Goal: Information Seeking & Learning: Check status

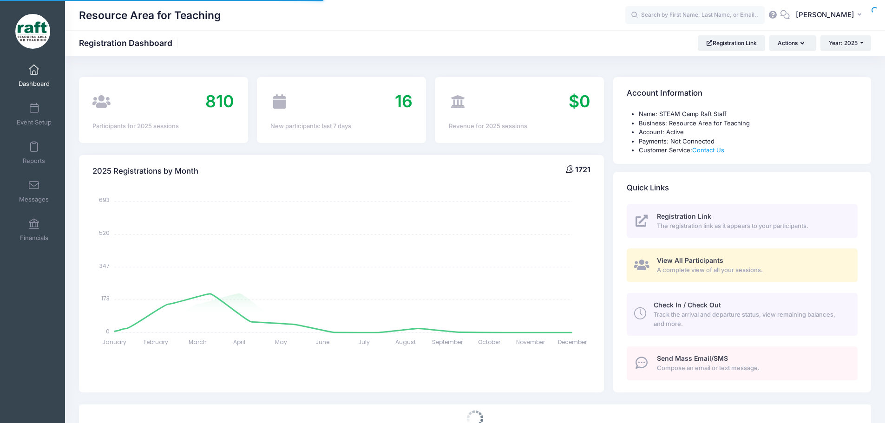
select select
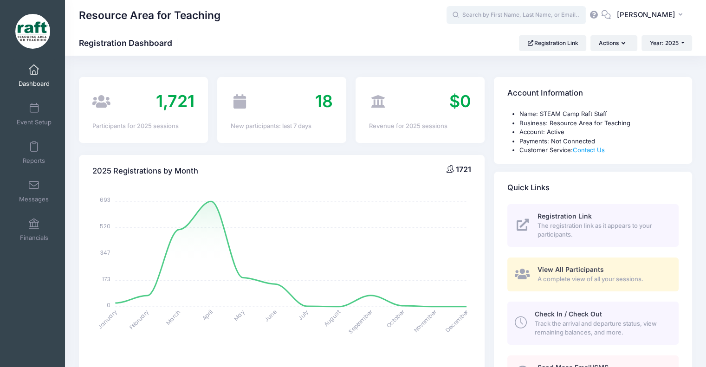
click at [530, 16] on input "text" at bounding box center [516, 15] width 139 height 19
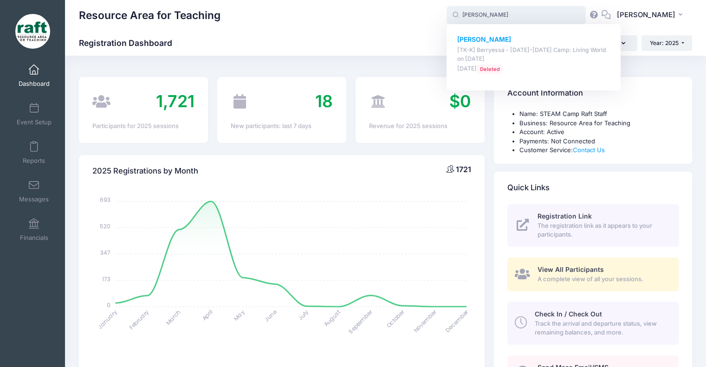
click at [519, 55] on p "[TK-K] Berryessa - [DATE]-[DATE] Camp: Living World on [DATE]" at bounding box center [534, 54] width 153 height 17
type input "Daniel Nguyen ([TK-K] Berryessa - Oct 6-10 Camp: Living World, Oct-06, 2025)"
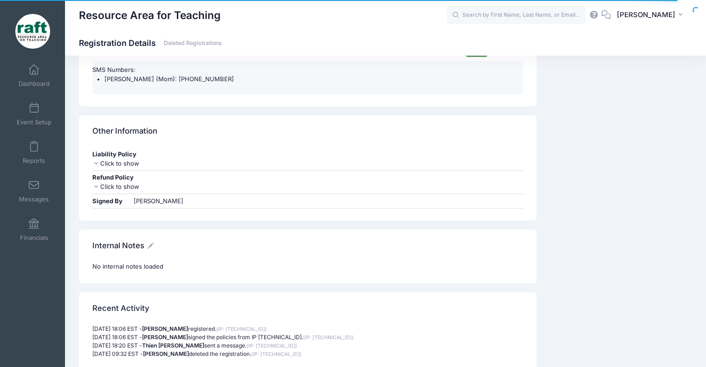
scroll to position [1600, 0]
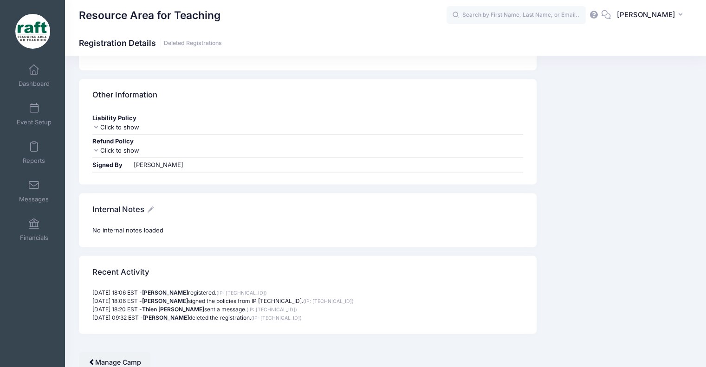
click at [184, 297] on strong "Thi Nguyen" at bounding box center [165, 300] width 46 height 7
click at [186, 306] on strong "Thien Giao Tran" at bounding box center [173, 309] width 62 height 7
click at [36, 78] on link "Dashboard" at bounding box center [34, 75] width 44 height 33
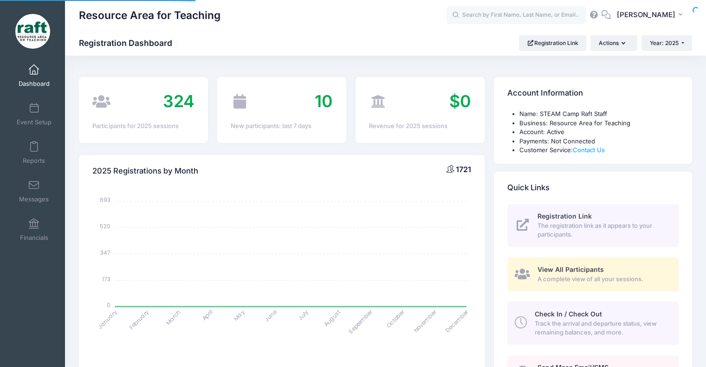
select select
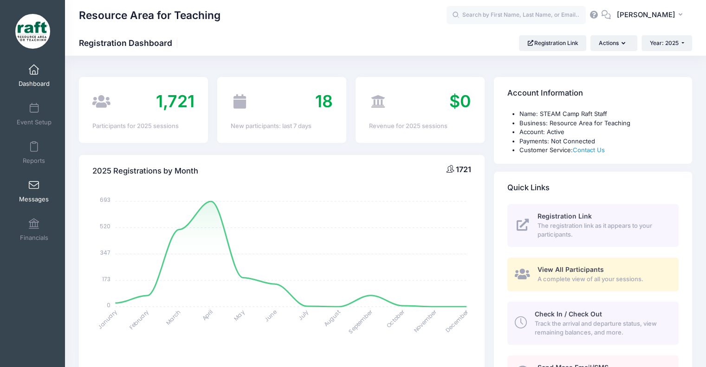
click at [30, 195] on link "Messages" at bounding box center [34, 191] width 44 height 33
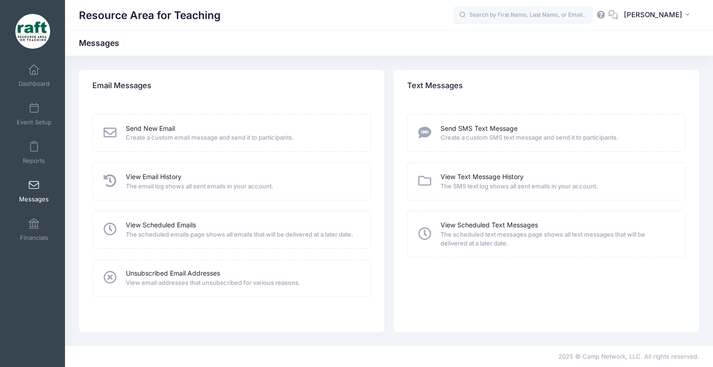
click at [154, 183] on span "The email log shows all sent emails in your account." at bounding box center [242, 186] width 233 height 9
click at [150, 177] on link "View Email History" at bounding box center [154, 177] width 56 height 10
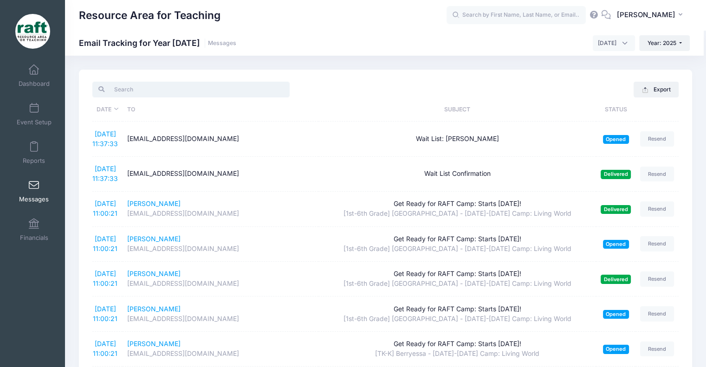
click at [204, 89] on input "search" at bounding box center [190, 90] width 197 height 16
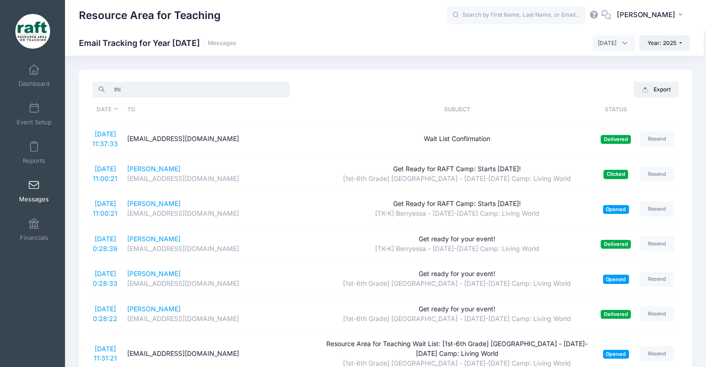
type input "thi"
click at [598, 41] on span "[DATE]" at bounding box center [607, 43] width 19 height 8
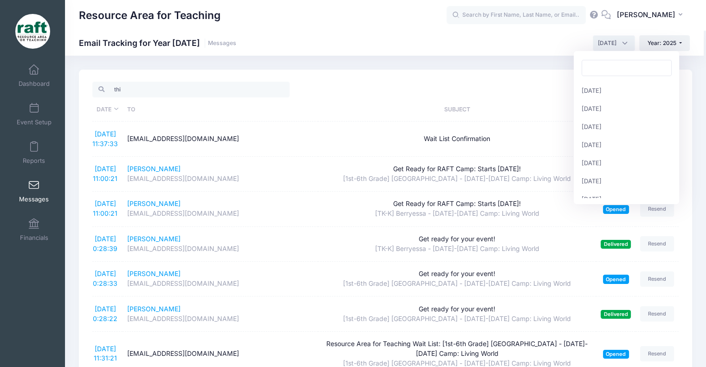
scroll to position [101, 0]
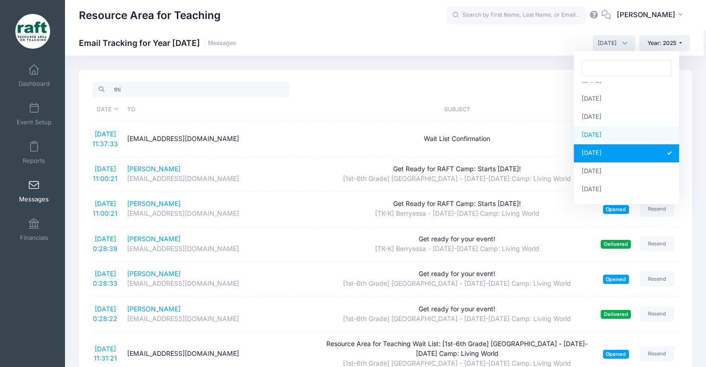
select select "9"
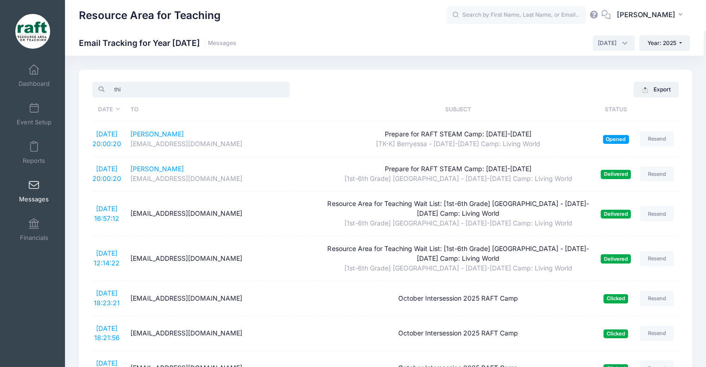
click at [194, 92] on input "thi" at bounding box center [190, 90] width 197 height 16
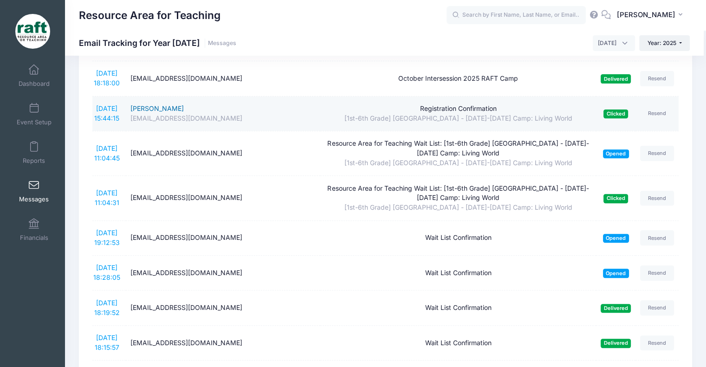
scroll to position [279, 0]
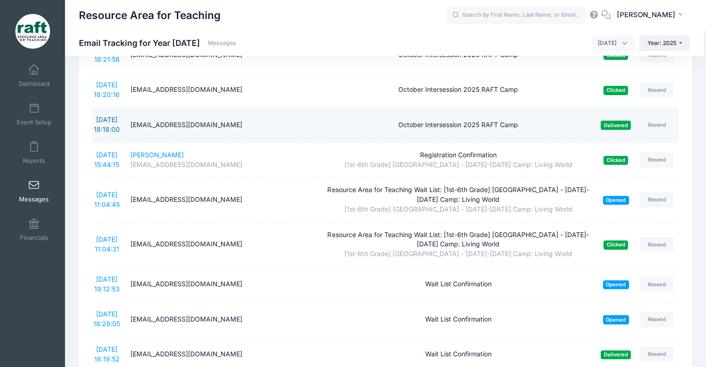
click at [114, 118] on link "[DATE] 18:18:00" at bounding box center [107, 125] width 26 height 18
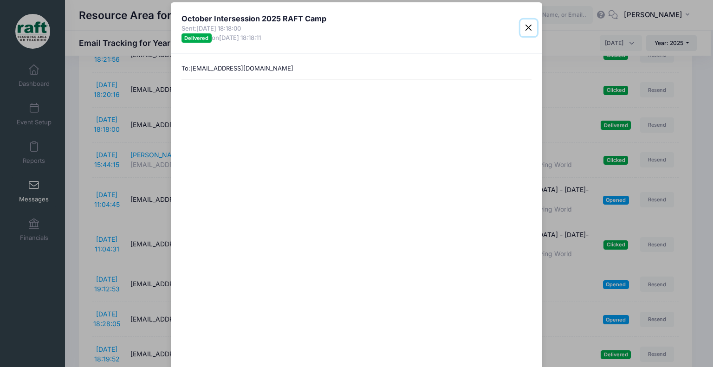
click at [528, 34] on button "Close" at bounding box center [529, 28] width 17 height 17
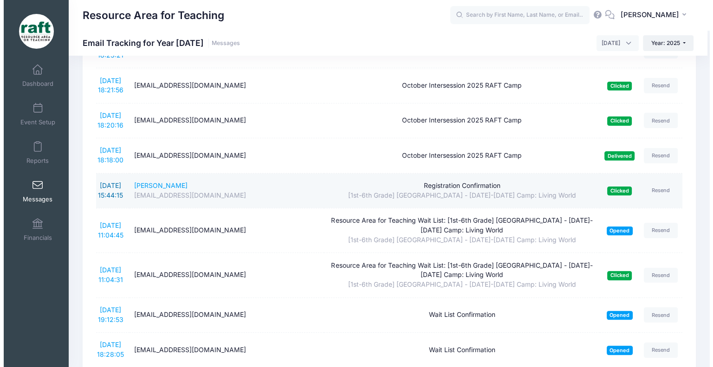
scroll to position [232, 0]
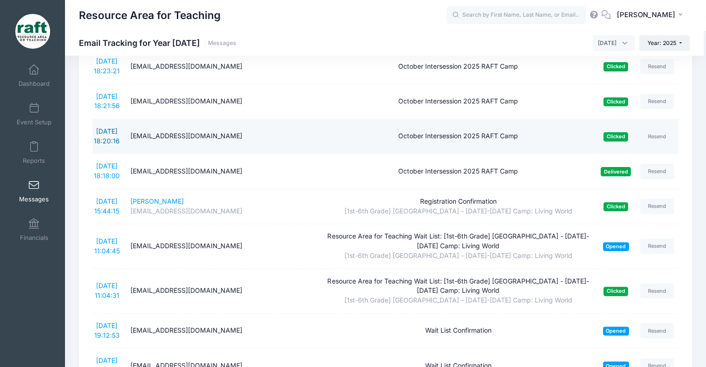
click at [112, 132] on link "9/24/2025 18:20:16" at bounding box center [107, 136] width 26 height 18
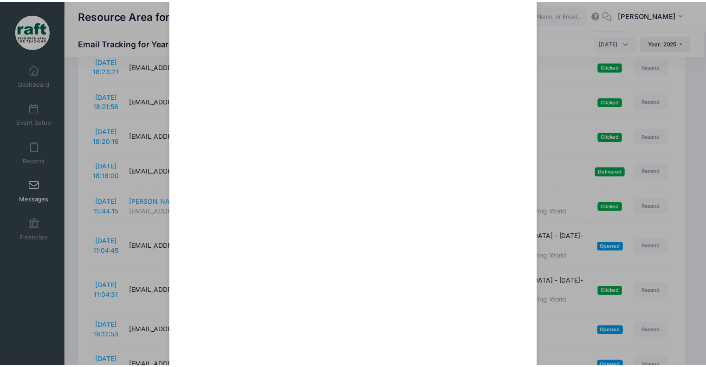
scroll to position [0, 0]
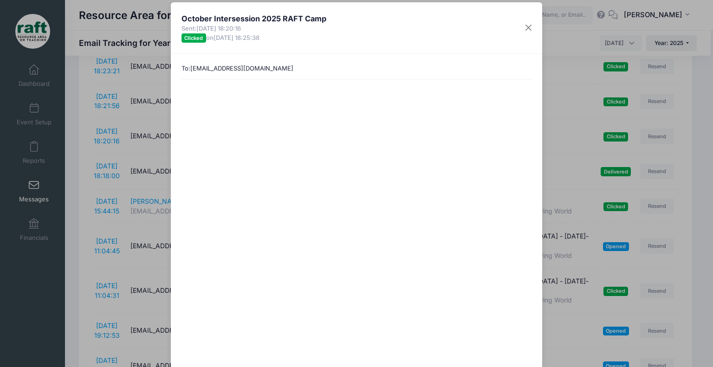
click at [570, 35] on div "October Intersession 2025 RAFT Camp Sent: 9/24/2025 18:20:16 Clicked on 9/24/20…" at bounding box center [356, 183] width 713 height 367
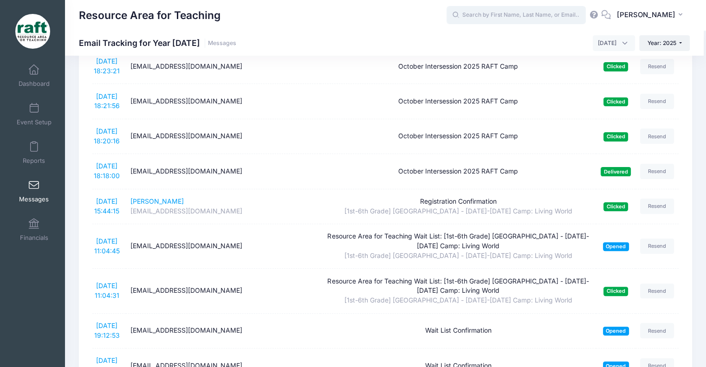
click at [552, 15] on input "text" at bounding box center [516, 15] width 139 height 19
paste input "anylopezca@gmail.com"
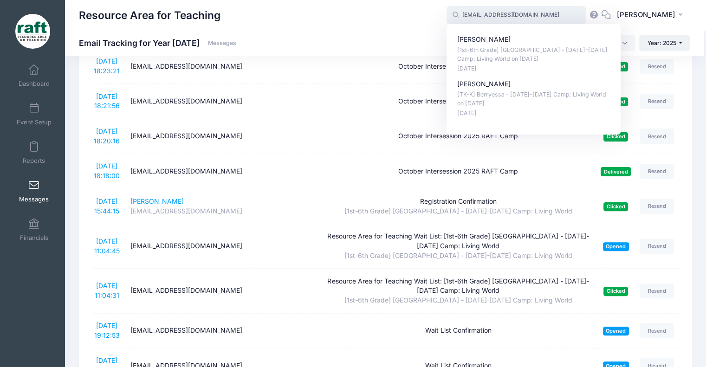
type input "anylopezca@gmail.com"
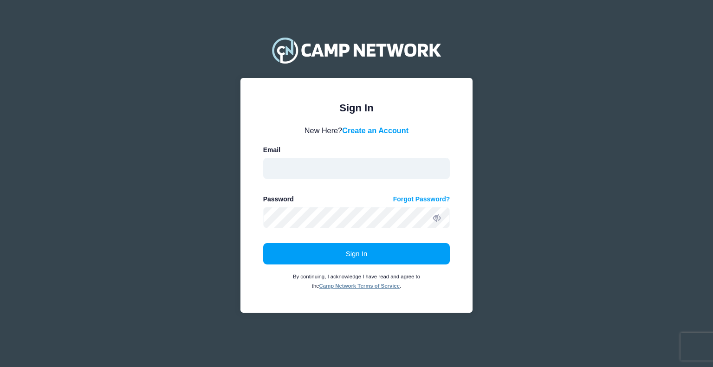
type input "[EMAIL_ADDRESS][DOMAIN_NAME]"
click at [296, 242] on form "New Here? Create an Account Email aquidit@raft.net Password Forgot Password? Si…" at bounding box center [356, 208] width 187 height 166
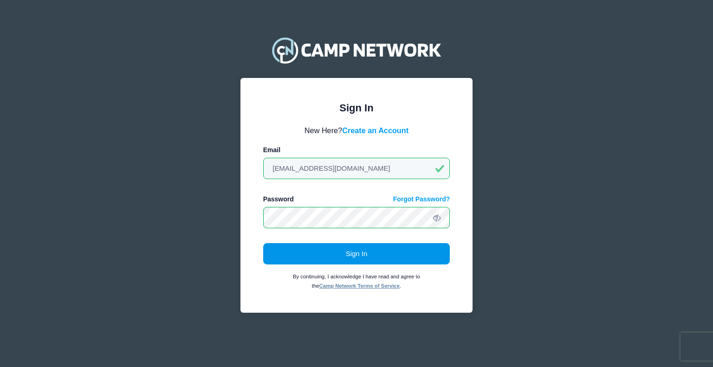
click at [301, 252] on button "Sign In" at bounding box center [356, 253] width 187 height 21
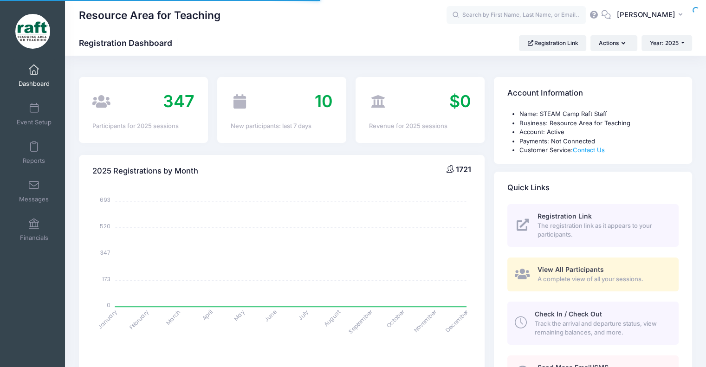
click at [534, 6] on body "Processing Request Please wait... Processing Request Please wait... Processing …" at bounding box center [353, 183] width 706 height 367
select select
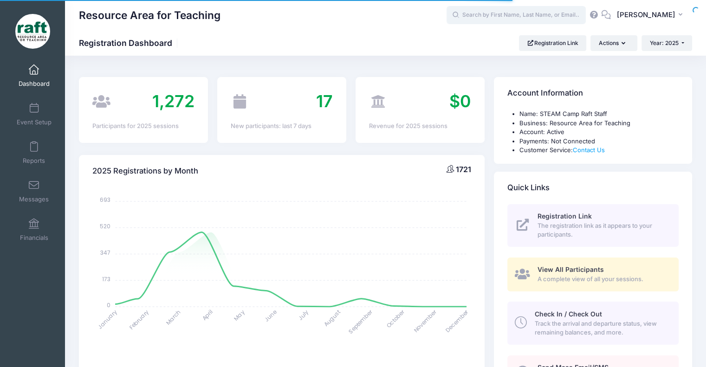
click at [537, 13] on input "text" at bounding box center [516, 15] width 139 height 19
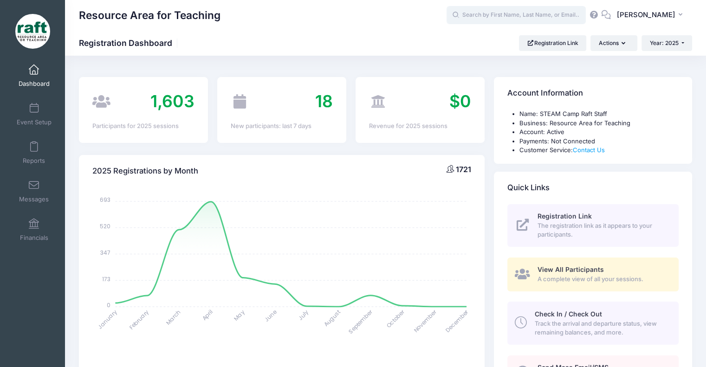
paste input "[EMAIL_ADDRESS][DOMAIN_NAME]"
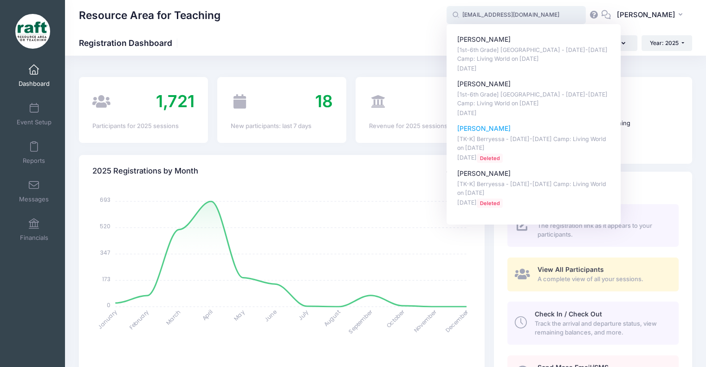
click at [561, 156] on p "Sep-23, 2025 Deleted" at bounding box center [534, 158] width 153 height 9
type input "[PERSON_NAME] ([TK-K] Berryessa - [DATE]-[DATE] Camp: Living World, [DATE])"
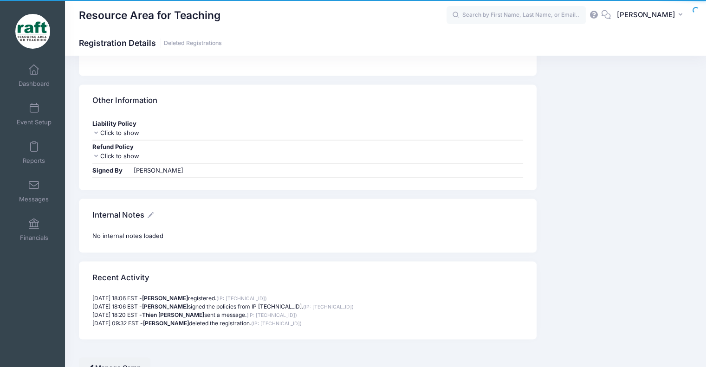
scroll to position [1600, 0]
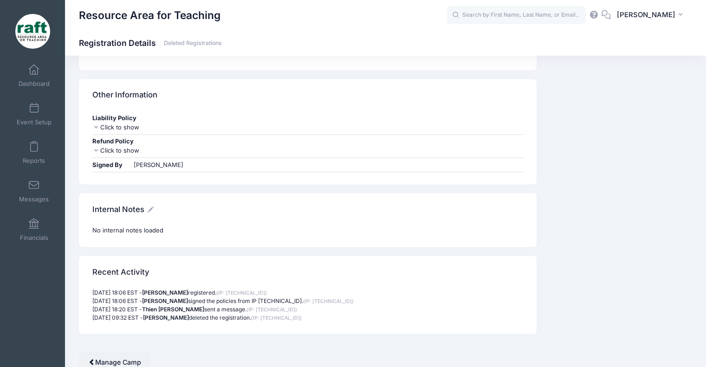
click at [182, 306] on strong "Thien Giao Tran" at bounding box center [173, 309] width 62 height 7
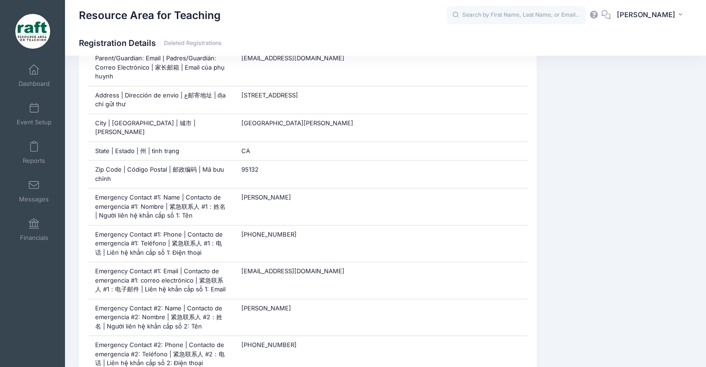
scroll to position [299, 0]
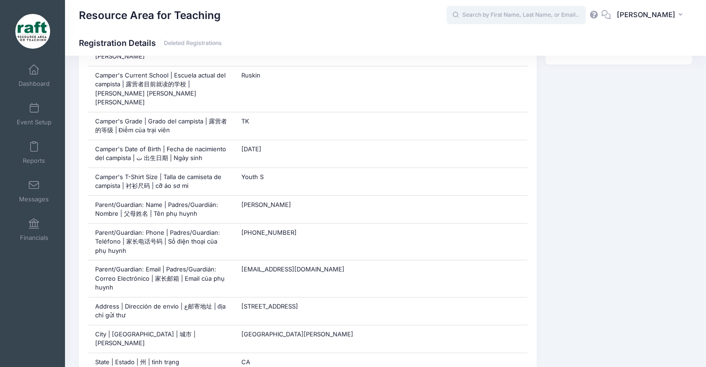
click at [521, 21] on input "text" at bounding box center [516, 15] width 139 height 19
click at [519, 14] on input "text" at bounding box center [516, 15] width 139 height 19
click at [519, 15] on input "text" at bounding box center [516, 15] width 139 height 19
click at [483, 20] on input "text" at bounding box center [516, 15] width 139 height 19
paste input "[EMAIL_ADDRESS][DOMAIN_NAME]"
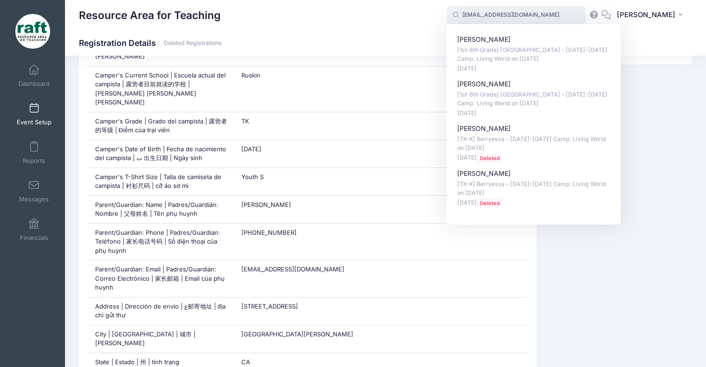
type input "[EMAIL_ADDRESS][DOMAIN_NAME]"
click at [29, 122] on span "Event Setup" at bounding box center [34, 122] width 35 height 8
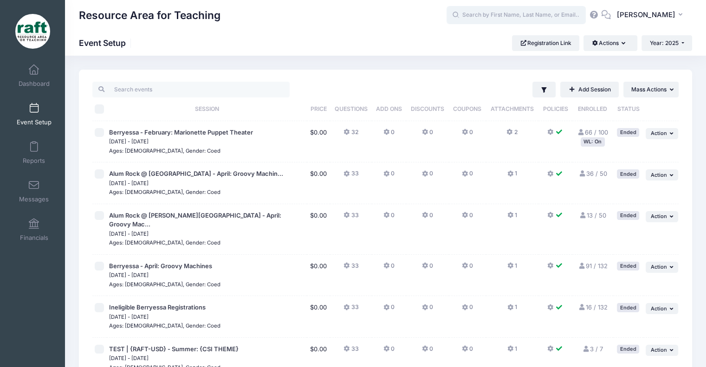
click at [481, 17] on input "text" at bounding box center [516, 15] width 139 height 19
paste input "[EMAIL_ADDRESS][DOMAIN_NAME]"
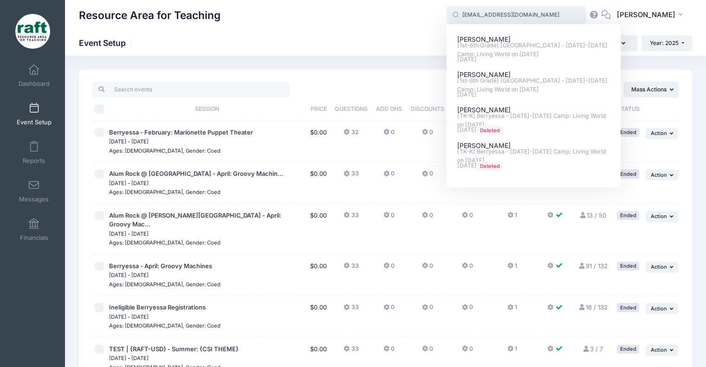
click at [534, 19] on input "[EMAIL_ADDRESS][DOMAIN_NAME]" at bounding box center [516, 15] width 139 height 19
click at [534, 48] on p "[1st-6th Grade] Berryessa - Oct 6-10 Camp: Living World on Oct-06, 2025" at bounding box center [534, 49] width 153 height 17
type input "Kim Nguyen ([1st-6th Grade] Berryessa - Oct 6-10 Camp: Living World, Oct-06, 20…"
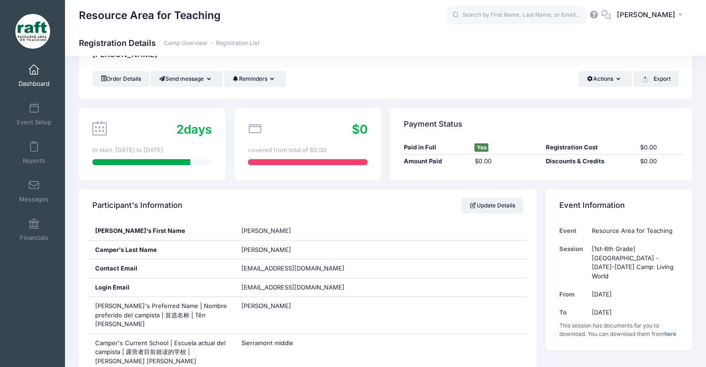
scroll to position [20, 0]
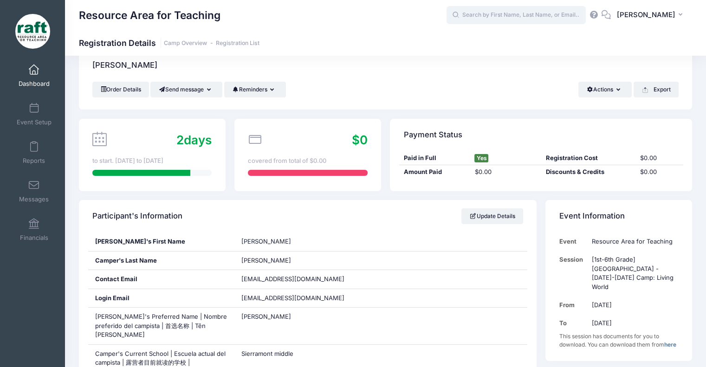
click at [506, 20] on input "text" at bounding box center [516, 15] width 139 height 19
click at [502, 21] on input "text" at bounding box center [516, 15] width 139 height 19
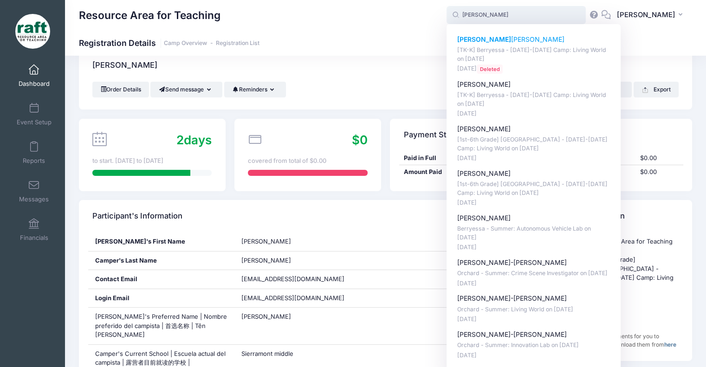
click at [508, 49] on p "[TK-K] Berryessa - Oct 6-10 Camp: Living World on Oct-06, 2025" at bounding box center [534, 54] width 153 height 17
type input "Daniel Nguyen ([TK-K] Berryessa - Oct 6-10 Camp: Living World, Oct-06, 2025)"
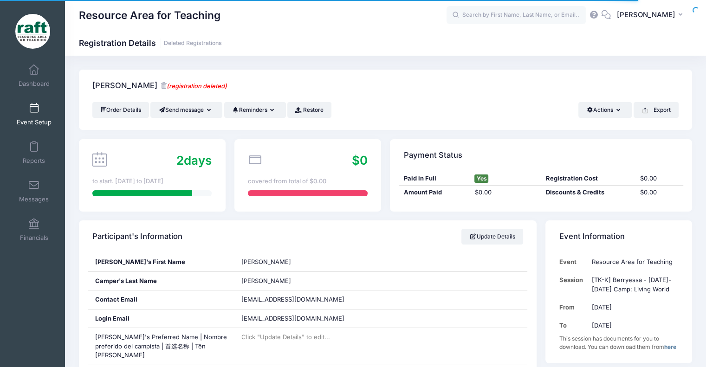
click at [34, 110] on span at bounding box center [34, 109] width 0 height 10
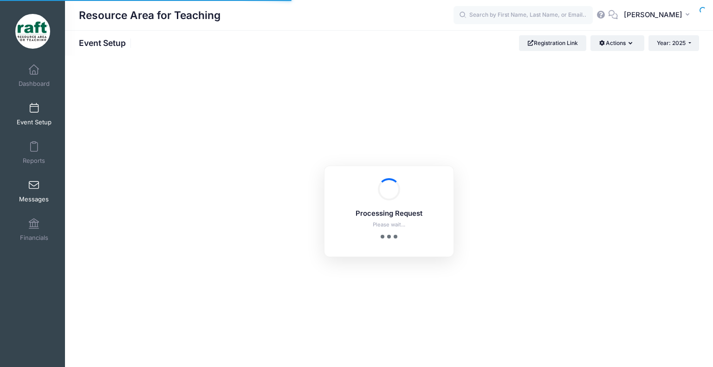
click at [37, 178] on link "Messages" at bounding box center [34, 191] width 44 height 33
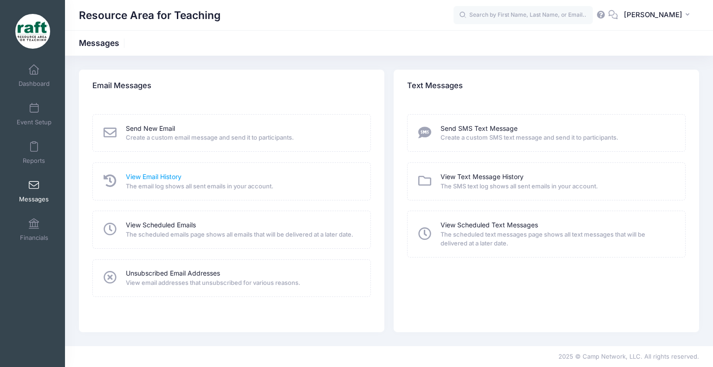
click at [164, 176] on link "View Email History" at bounding box center [154, 177] width 56 height 10
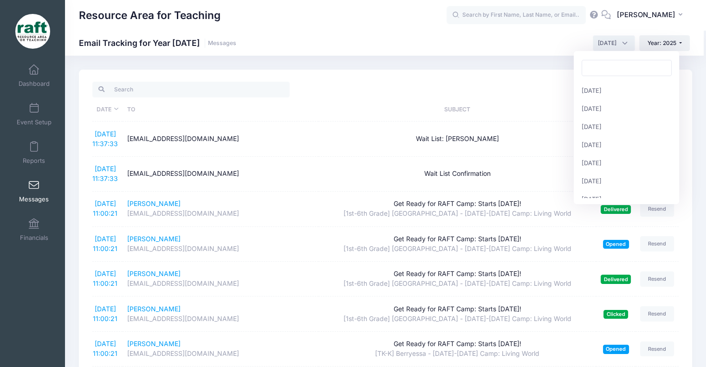
click at [613, 42] on span "[DATE]" at bounding box center [607, 43] width 19 height 8
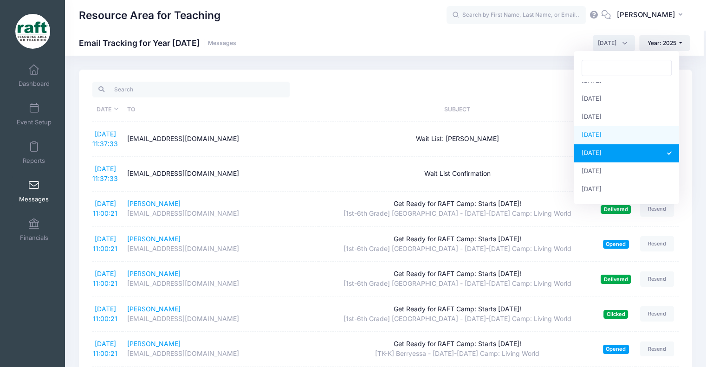
select select "9"
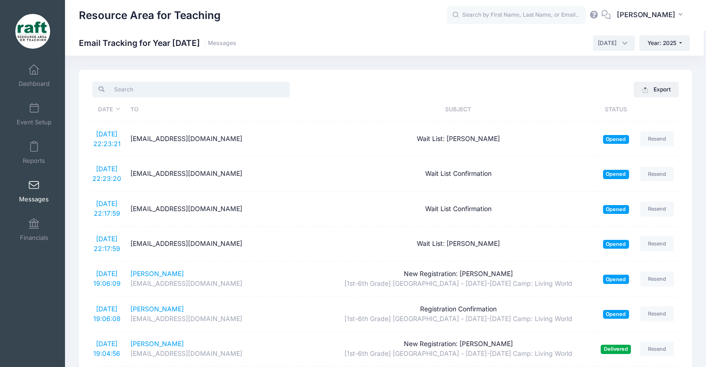
click at [193, 88] on input "search" at bounding box center [190, 90] width 197 height 16
paste input "[EMAIL_ADDRESS][DOMAIN_NAME]"
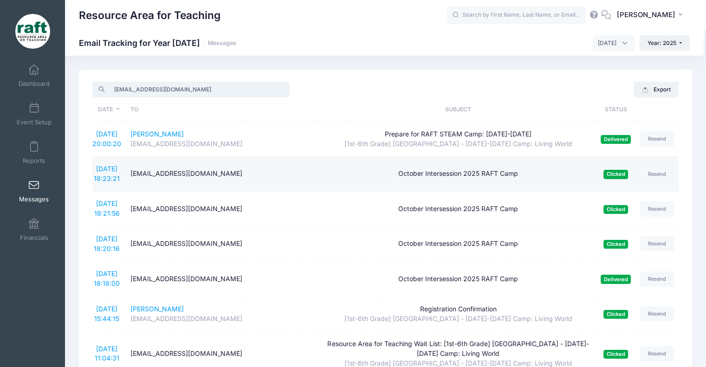
type input "[EMAIL_ADDRESS][DOMAIN_NAME]"
click at [121, 163] on td "[DATE] 18:23:21" at bounding box center [108, 174] width 33 height 35
click at [119, 165] on link "[DATE] 18:23:21" at bounding box center [107, 174] width 26 height 18
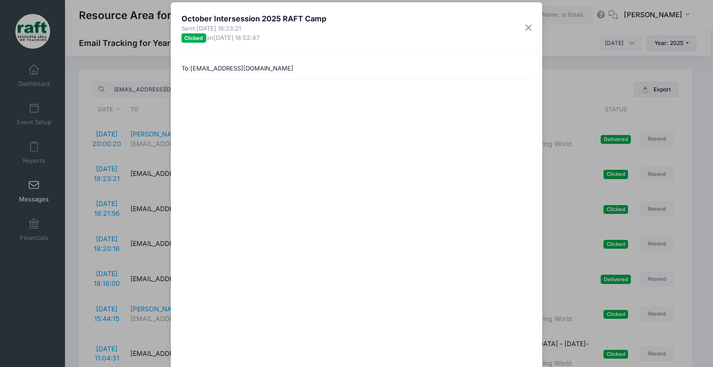
click at [118, 203] on div "October Intersession 2025 RAFT Camp Sent: [DATE] 18:23:21 Clicked on [DATE] 18:…" at bounding box center [356, 183] width 713 height 367
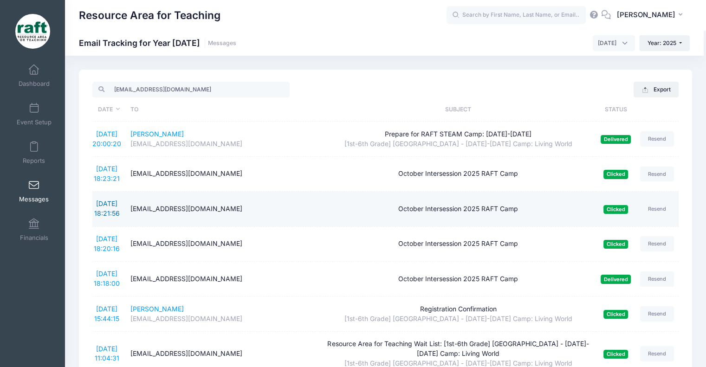
click at [103, 206] on link "[DATE] 18:21:56" at bounding box center [107, 209] width 26 height 18
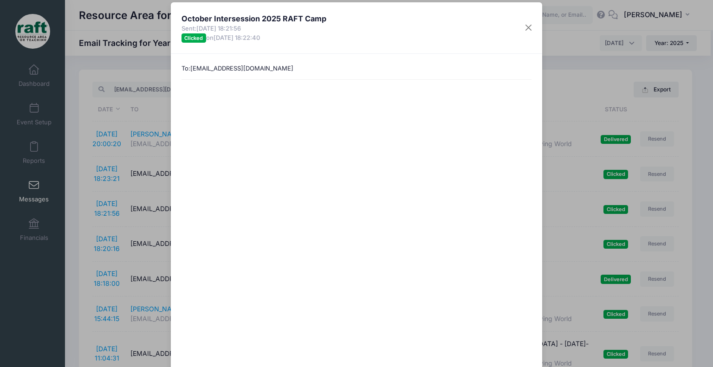
click at [137, 244] on div "October Intersession 2025 RAFT Camp Sent: [DATE] 18:21:56 Clicked on [DATE] 18:…" at bounding box center [356, 183] width 713 height 367
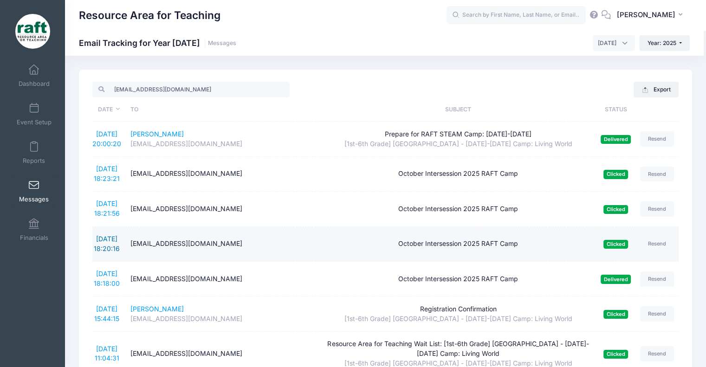
click at [117, 240] on link "[DATE] 18:20:16" at bounding box center [107, 244] width 26 height 18
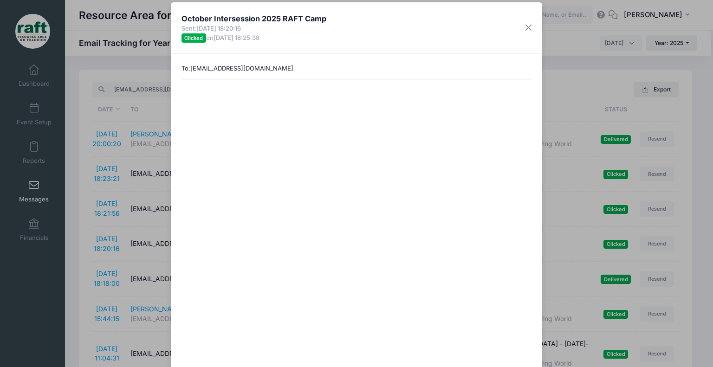
click at [150, 267] on div "October Intersession 2025 RAFT Camp Sent: [DATE] 18:20:16 Clicked on [DATE] 18:…" at bounding box center [356, 183] width 713 height 367
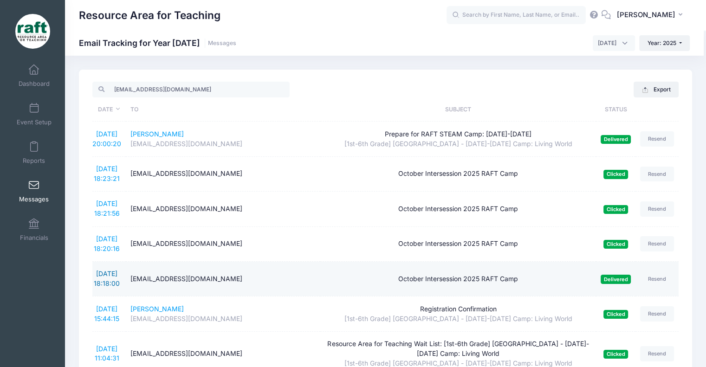
click at [115, 273] on link "[DATE] 18:18:00" at bounding box center [107, 279] width 26 height 18
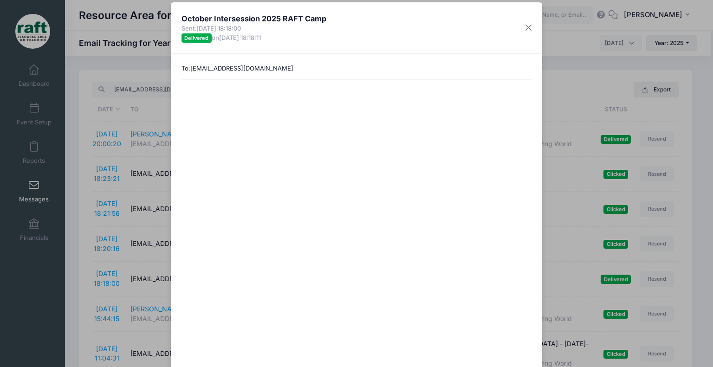
click at [152, 254] on div "October Intersession 2025 RAFT Camp Sent: [DATE] 18:18:00 Delivered on [DATE] 1…" at bounding box center [356, 183] width 713 height 367
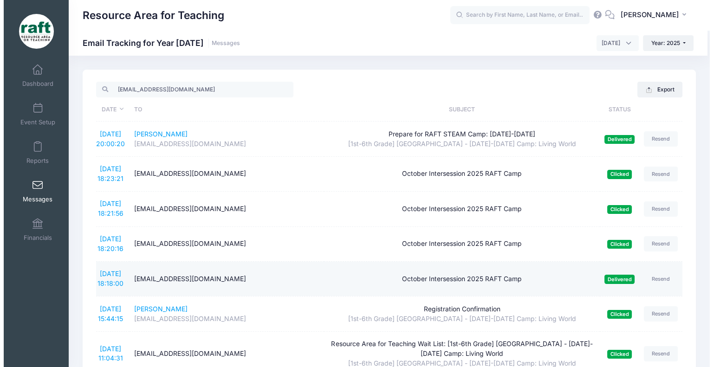
scroll to position [46, 0]
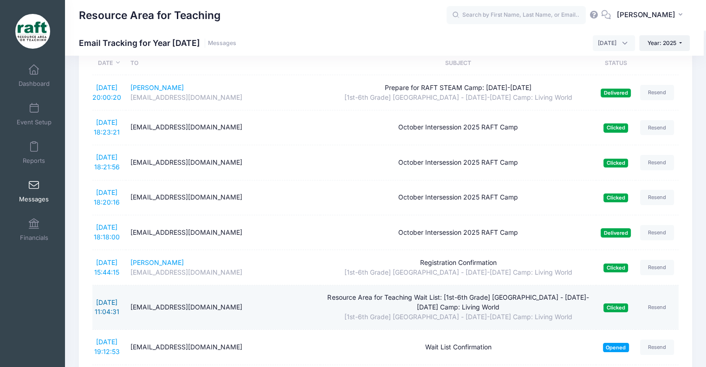
click at [102, 305] on link "[DATE] 11:04:31" at bounding box center [107, 308] width 25 height 18
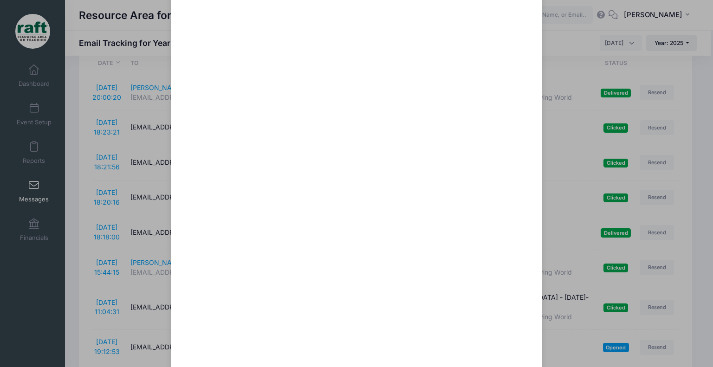
scroll to position [139, 0]
click at [177, 265] on div at bounding box center [357, 202] width 360 height 489
click at [137, 270] on div "Resource Area for Teaching Wait List: [1st-6th Grade] [GEOGRAPHIC_DATA] - [DATE…" at bounding box center [356, 183] width 713 height 367
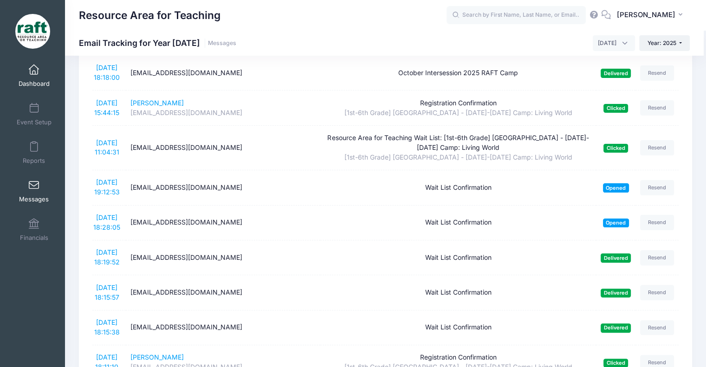
scroll to position [186, 0]
